Goal: Check status

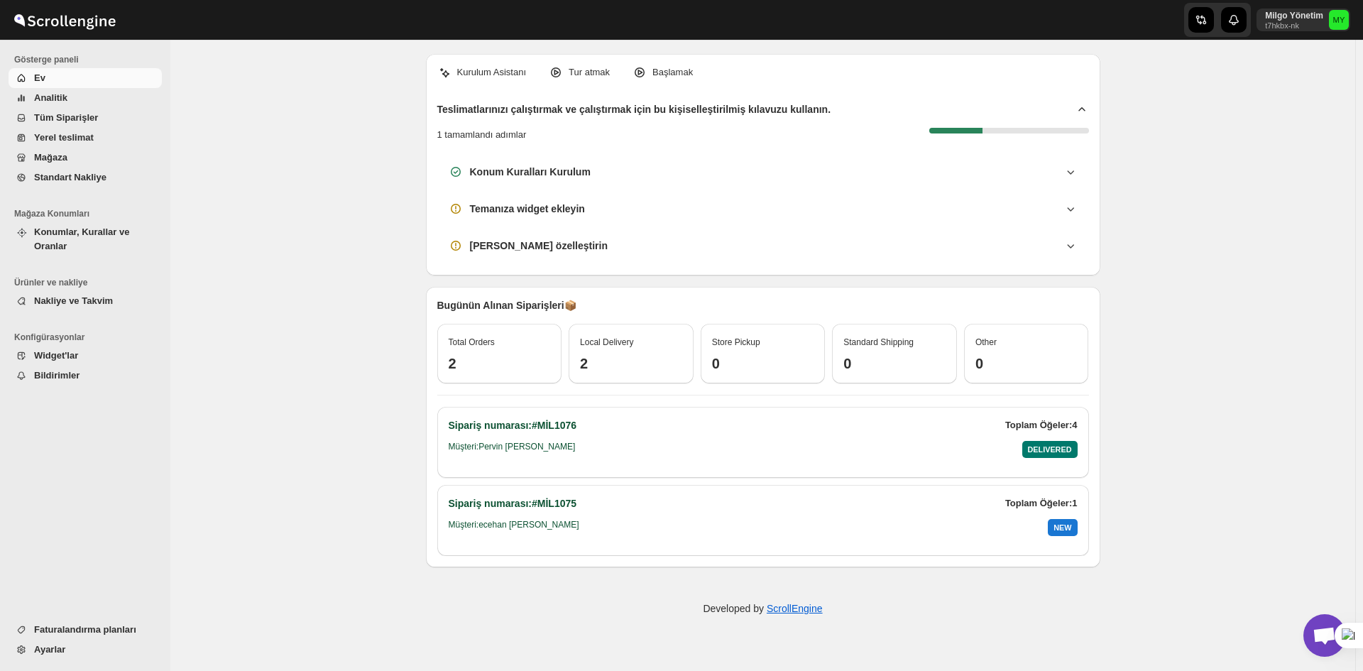
scroll to position [5171, 0]
click at [80, 119] on span "Tüm Siparişler" at bounding box center [66, 117] width 64 height 11
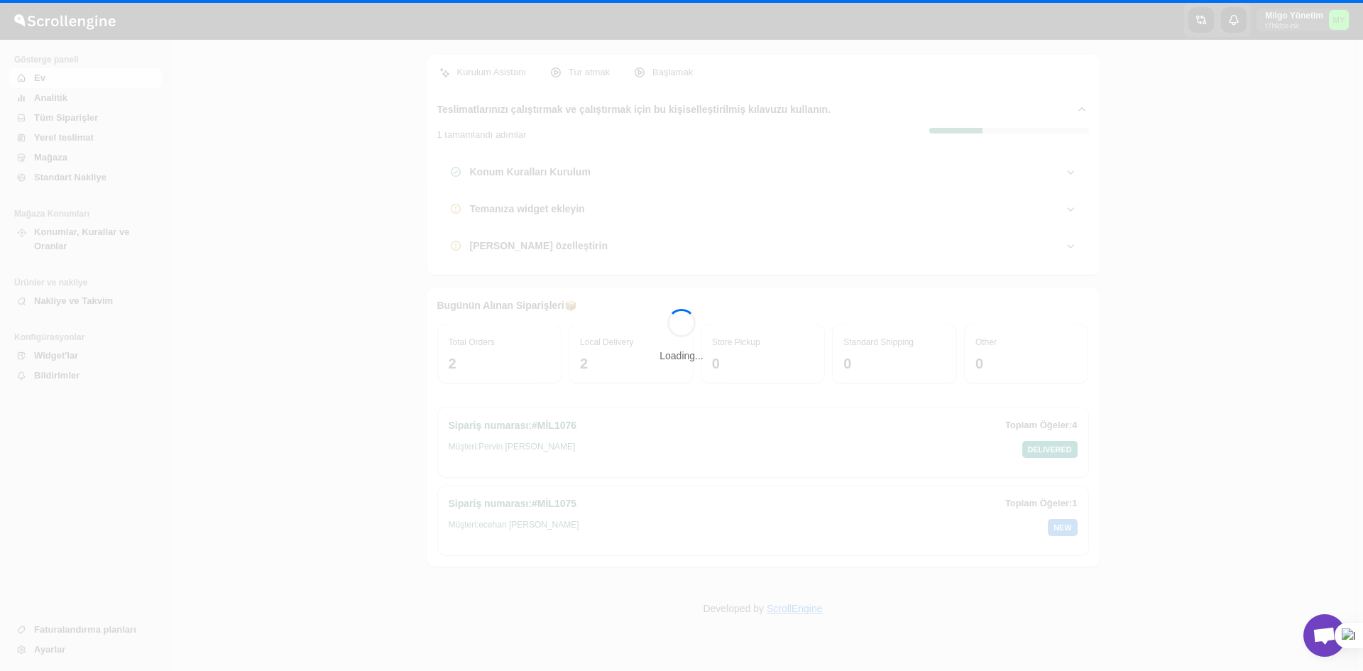
click at [69, 120] on div "Loading..." at bounding box center [681, 335] width 1363 height 671
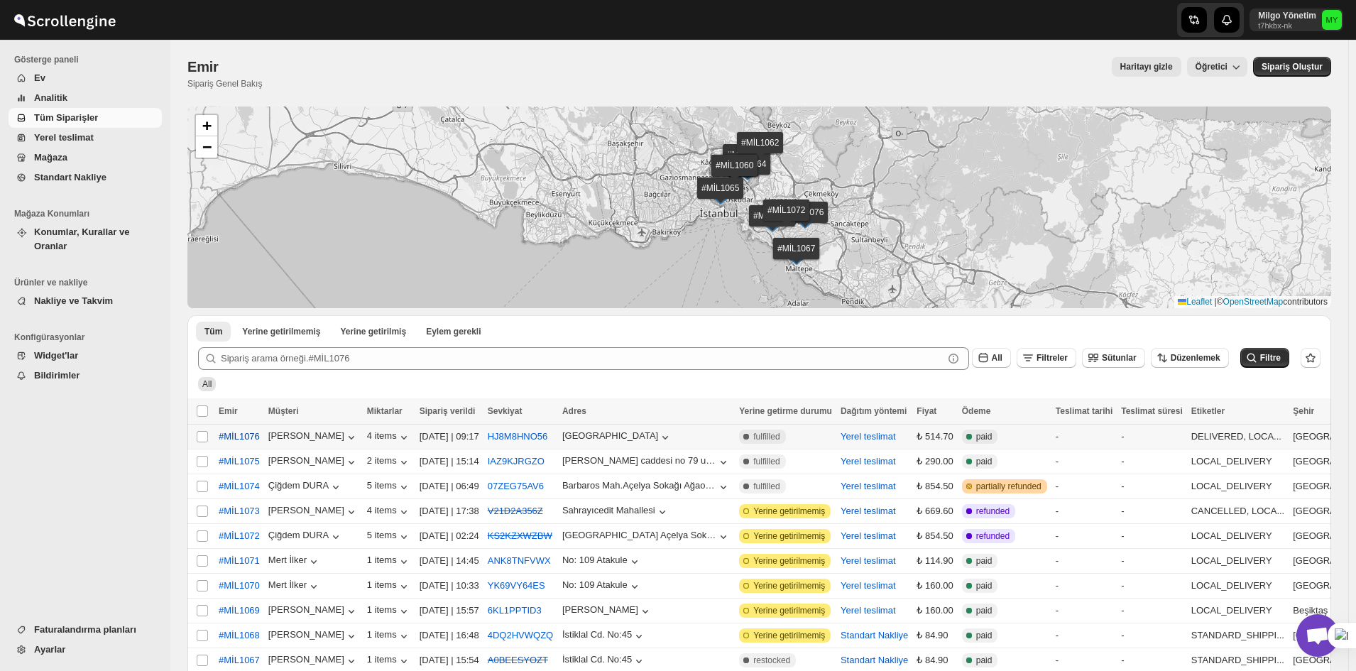
click at [240, 435] on span "#MİL1076" at bounding box center [239, 437] width 41 height 14
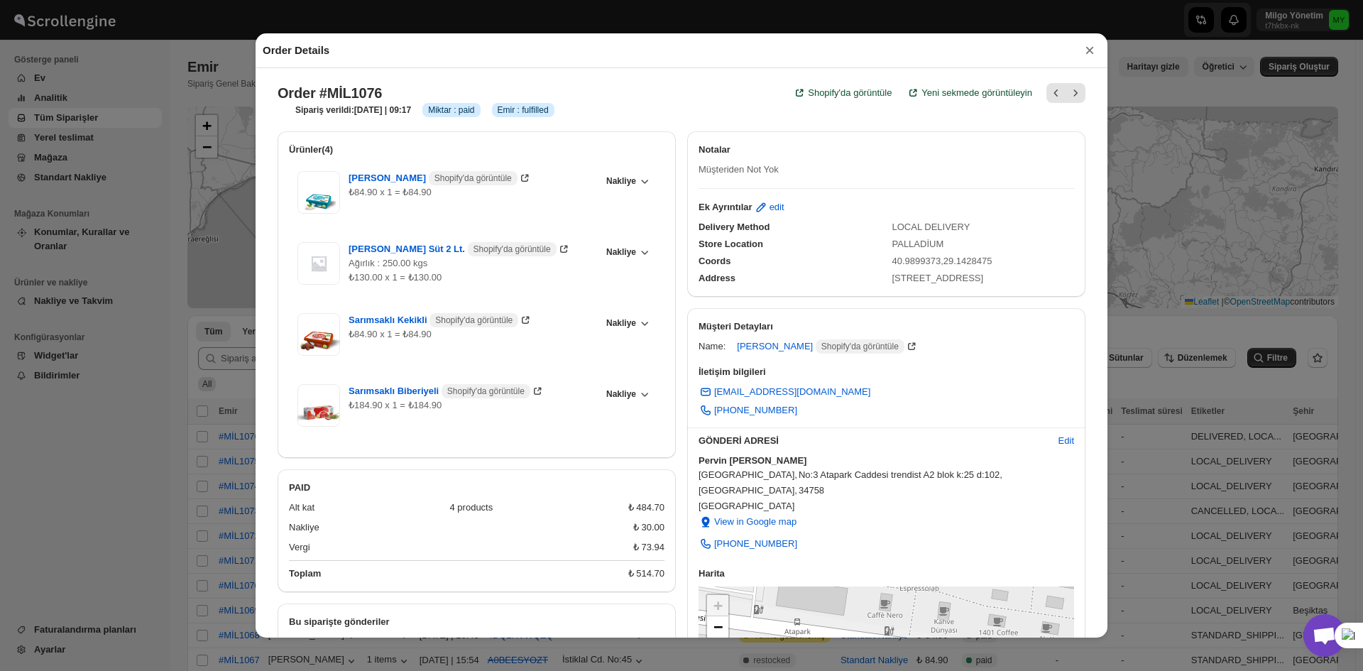
click at [912, 246] on div "Coords 40.9899373,29.1428475" at bounding box center [880, 256] width 387 height 26
click at [1254, 124] on div "Order Details × Order #MİL1076 Shopify'da görüntüle Yeni sekmede görüntüleyin S…" at bounding box center [681, 335] width 1363 height 671
click at [1093, 50] on div "Emir. This page is ready Emir Sipariş Genel Bakış Haritayı gizle Öğretici More …" at bounding box center [762, 73] width 1151 height 67
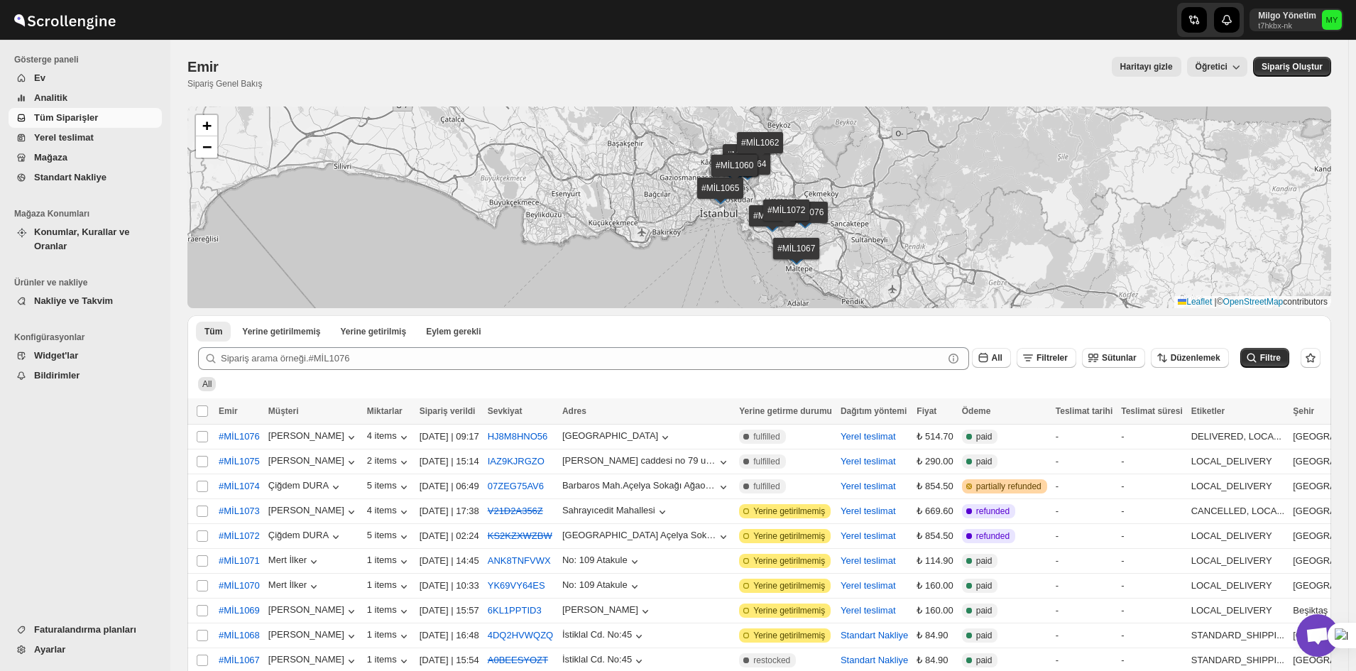
click at [1090, 52] on div "Emir. This page is ready Emir Sipariş Genel Bakış Haritayı gizle Öğretici More …" at bounding box center [759, 73] width 1144 height 67
click at [245, 435] on span "#MİL1076" at bounding box center [239, 437] width 41 height 14
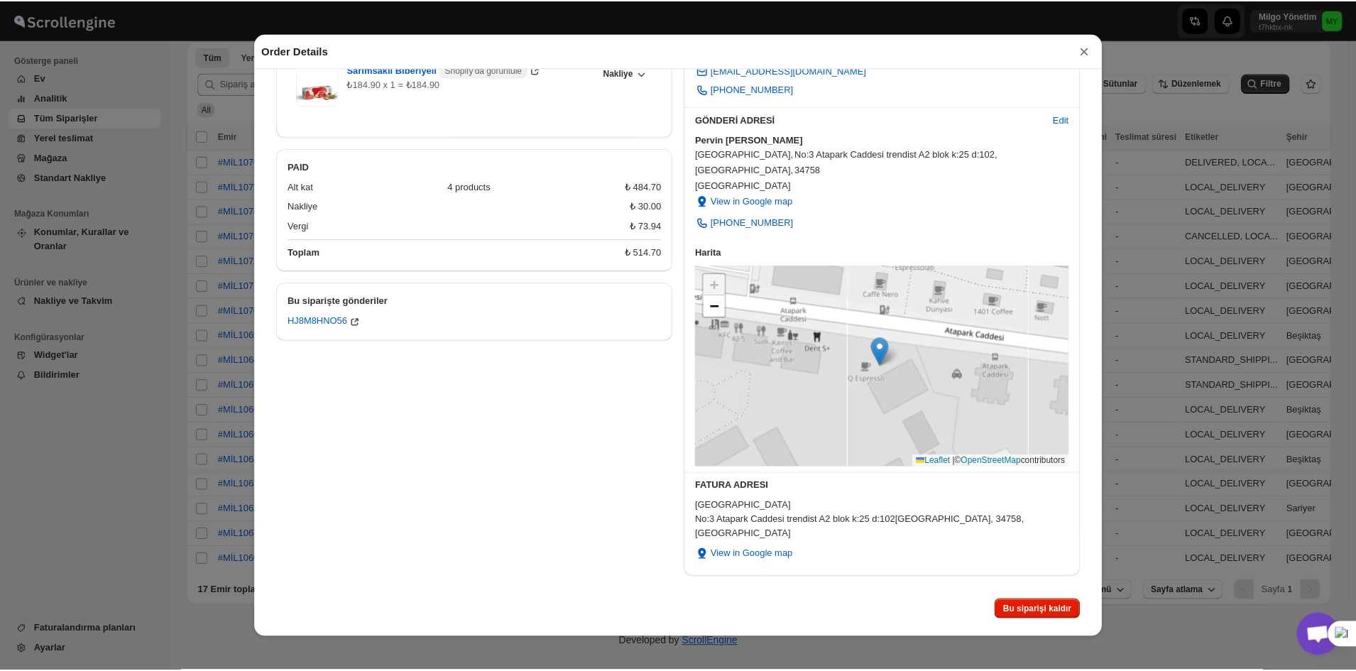
scroll to position [322, 0]
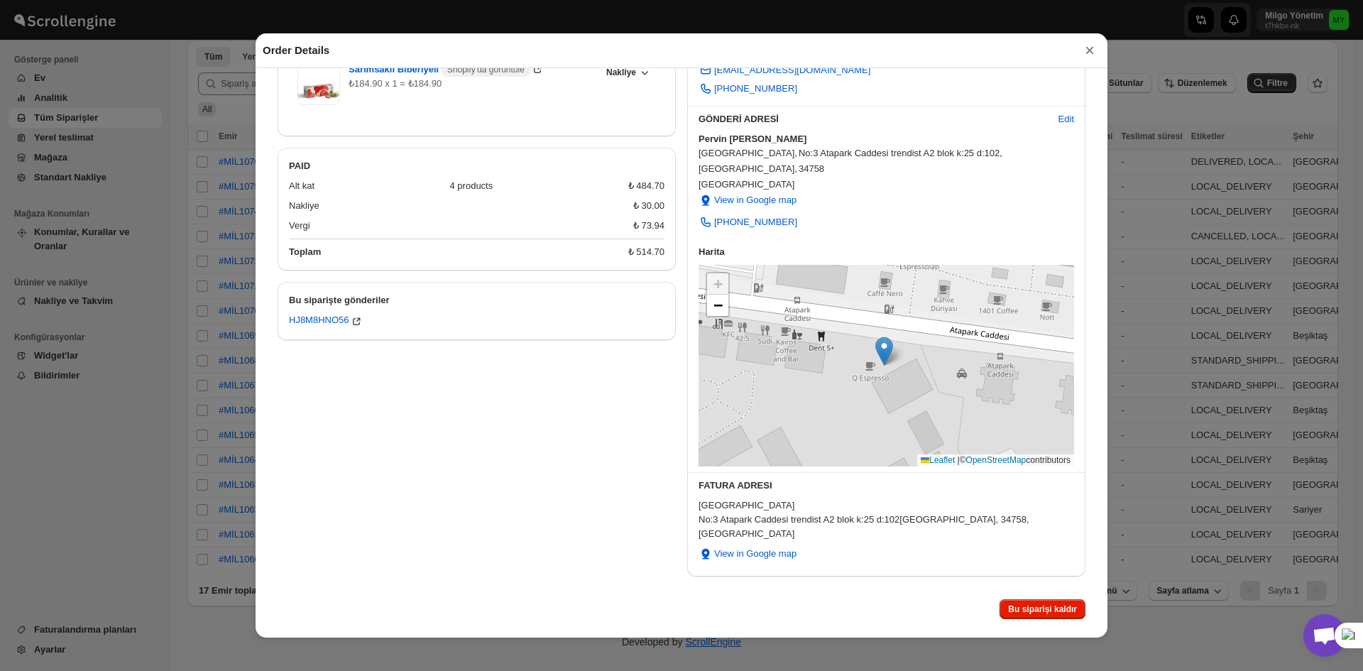
click at [1153, 464] on div "Order Details × Order #MİL1076 Shopify'da görüntüle Yeni sekmede görüntüleyin S…" at bounding box center [681, 335] width 1363 height 671
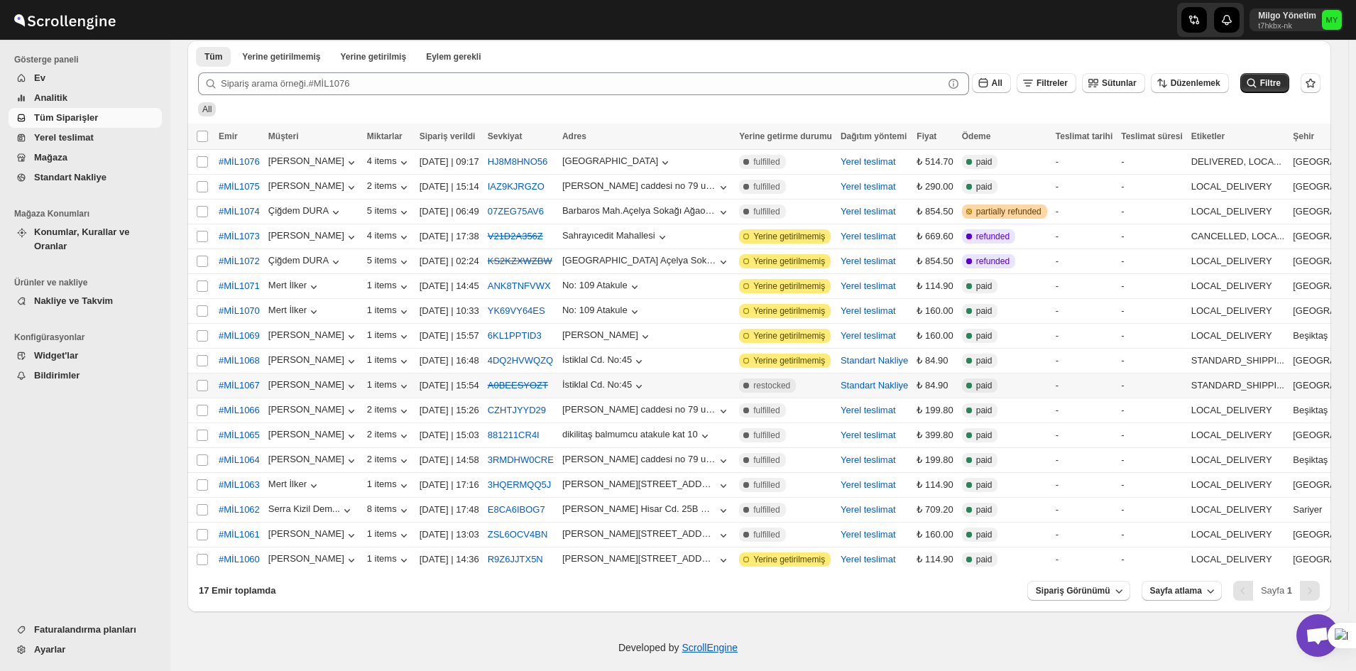
scroll to position [62, 0]
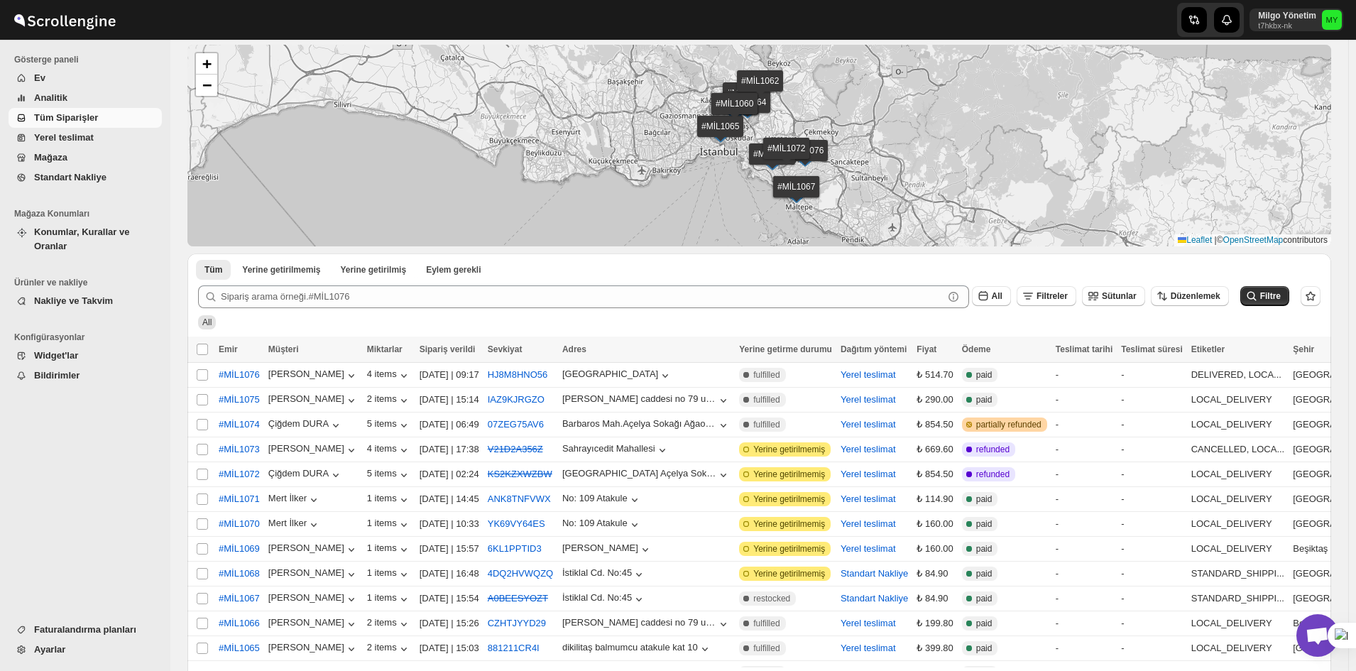
drag, startPoint x: 264, startPoint y: 368, endPoint x: 376, endPoint y: 325, distance: 120.2
click at [376, 325] on div "Tüm Yerine getirilmemiş Yerine getirilmiş Eylem gerekli Tab Filters Tüm Yerine …" at bounding box center [759, 538] width 1144 height 571
click at [658, 371] on icon "button" at bounding box center [665, 375] width 14 height 14
click at [629, 383] on div "Update Address Request customer Update manually" at bounding box center [608, 430] width 122 height 96
click at [633, 371] on div "[GEOGRAPHIC_DATA]" at bounding box center [610, 373] width 96 height 11
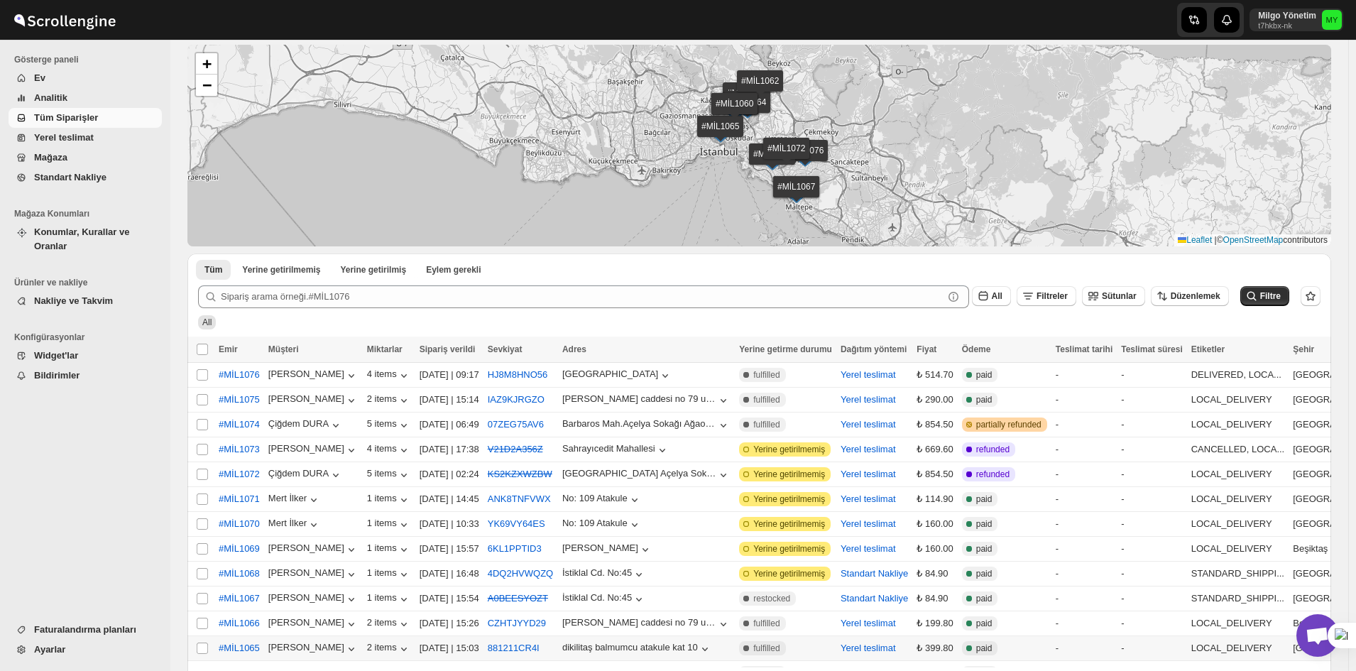
scroll to position [280, 0]
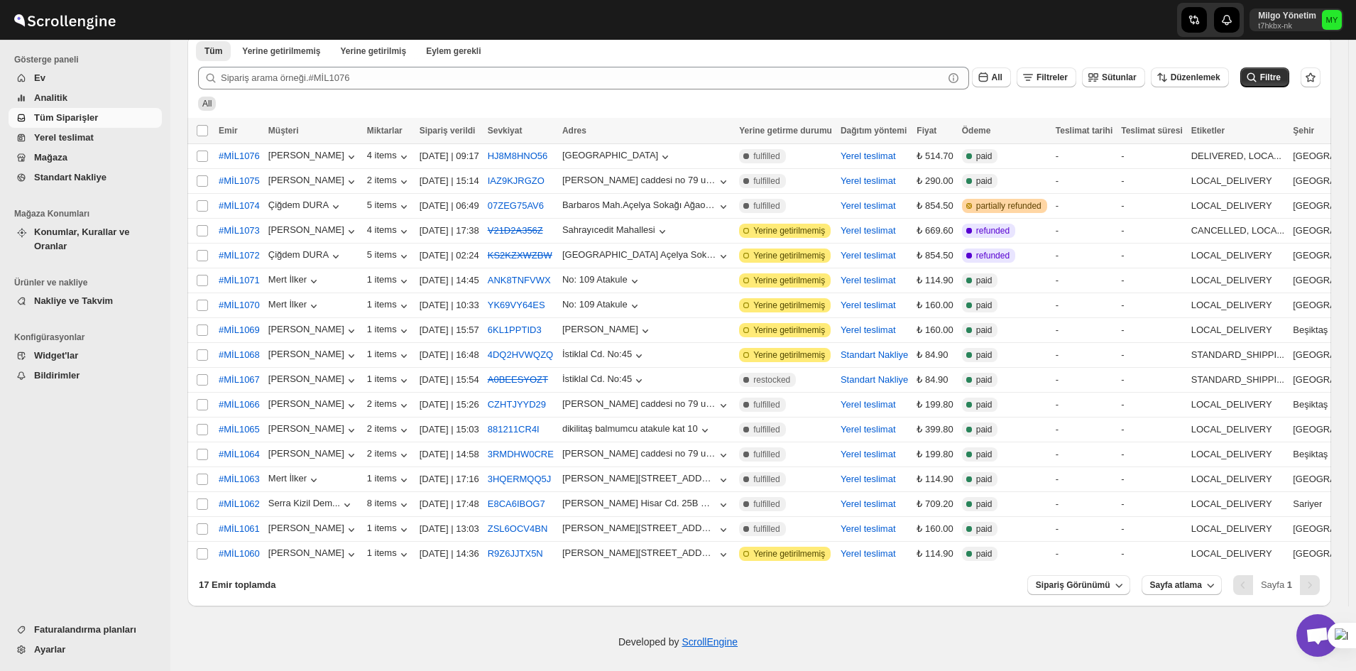
click at [729, 99] on div "All" at bounding box center [756, 97] width 1128 height 27
